Goal: Obtain resource: Download file/media

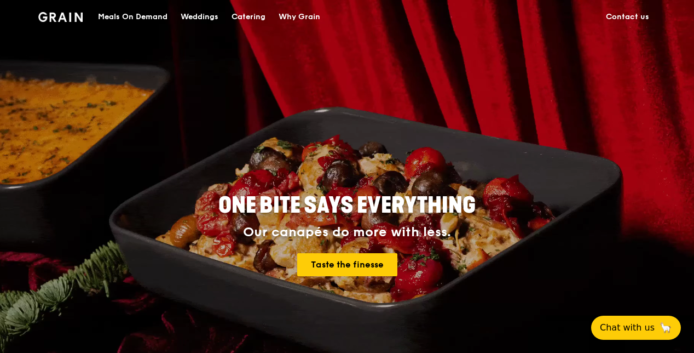
click at [255, 20] on div "Catering" at bounding box center [249, 17] width 34 height 33
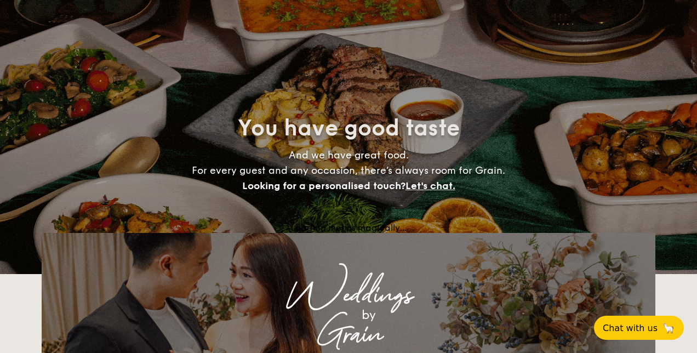
select select
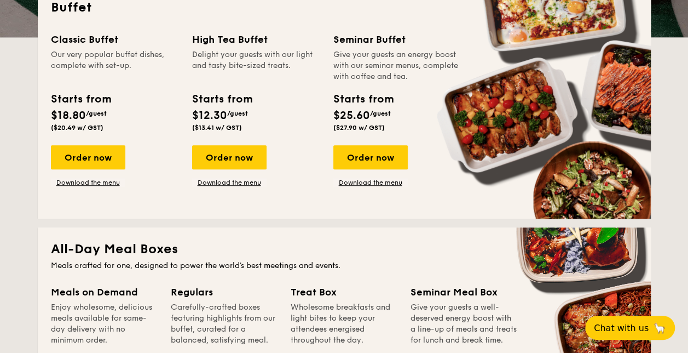
scroll to position [257, 0]
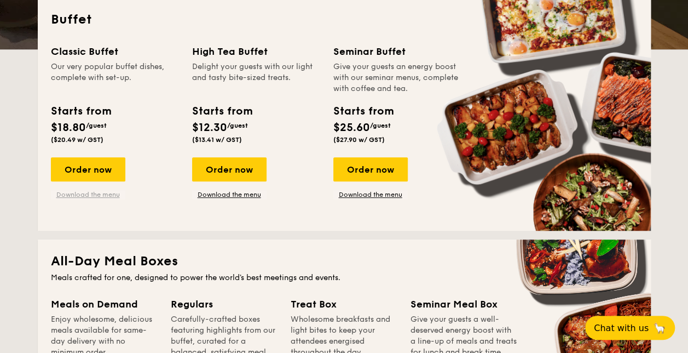
click at [70, 196] on link "Download the menu" at bounding box center [88, 194] width 74 height 9
